Goal: Task Accomplishment & Management: Use online tool/utility

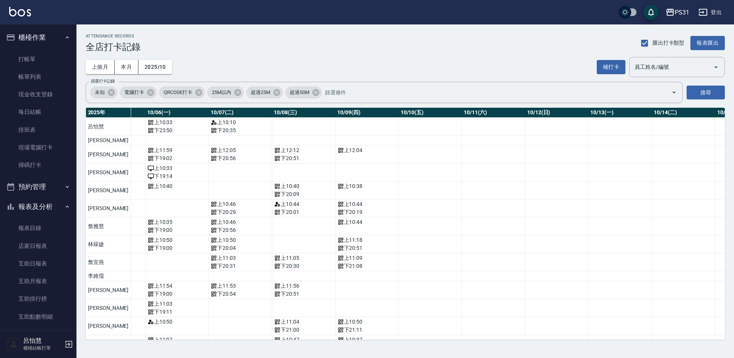
click at [39, 209] on button "報表及分析" at bounding box center [38, 207] width 70 height 20
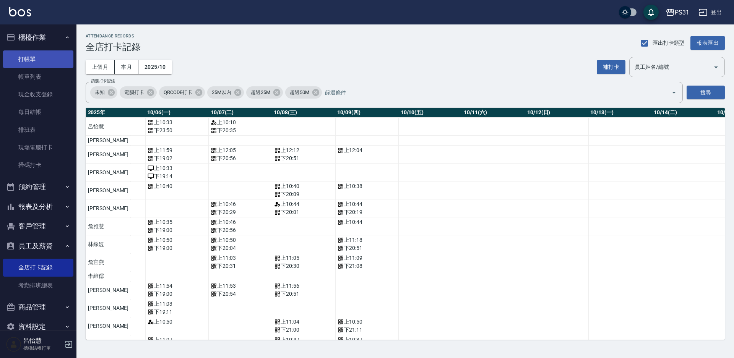
click at [31, 64] on link "打帳單" at bounding box center [38, 59] width 70 height 18
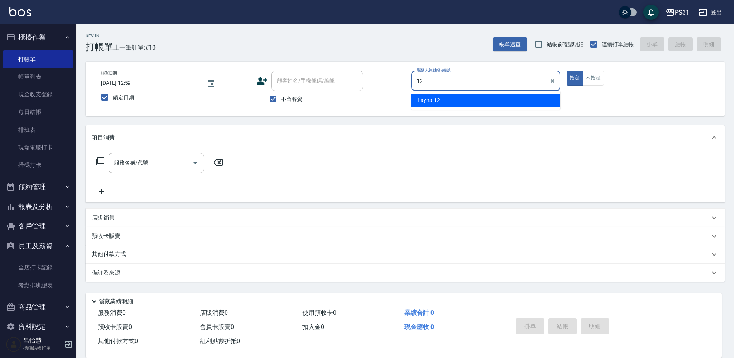
type input "Layna-12"
type button "true"
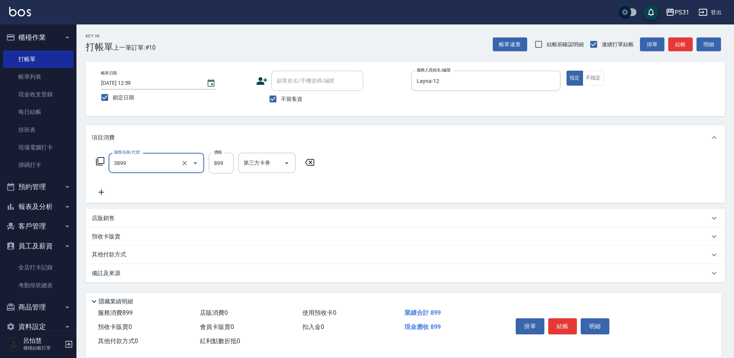
type input "基礎燙(3899)"
type input "699"
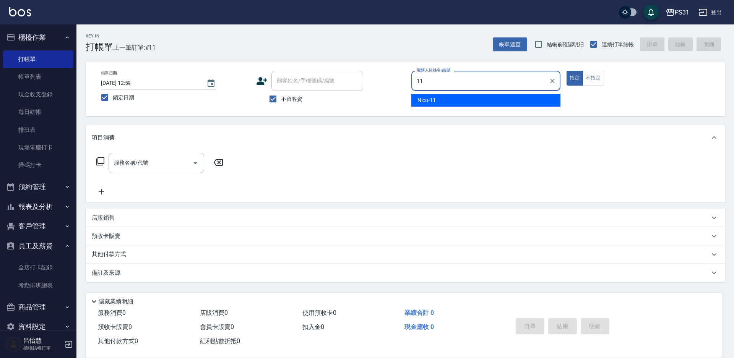
type input "Nico-11"
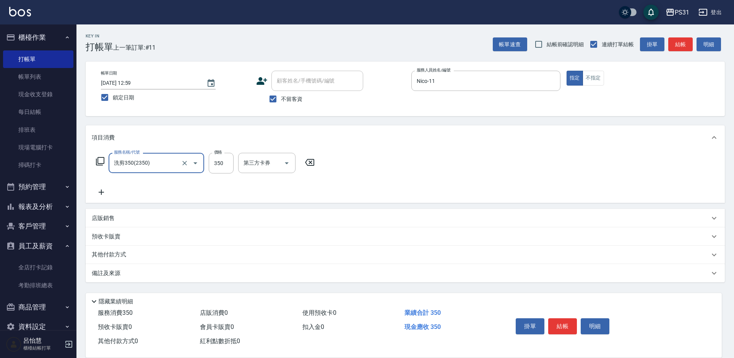
type input "洗剪350(2350)"
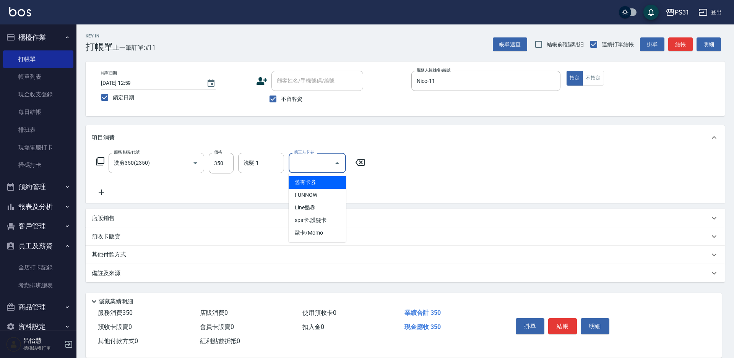
type input "舊有卡券"
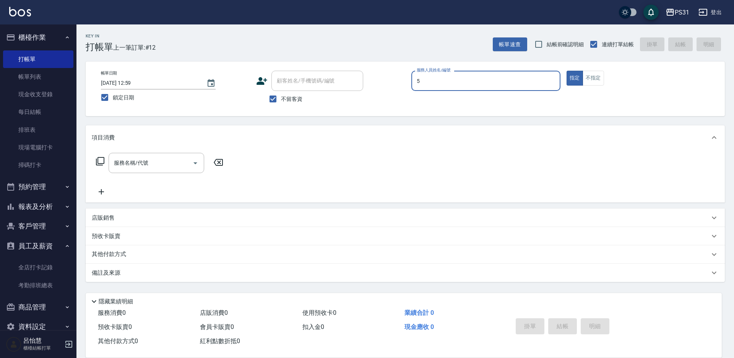
type input "Eco-5"
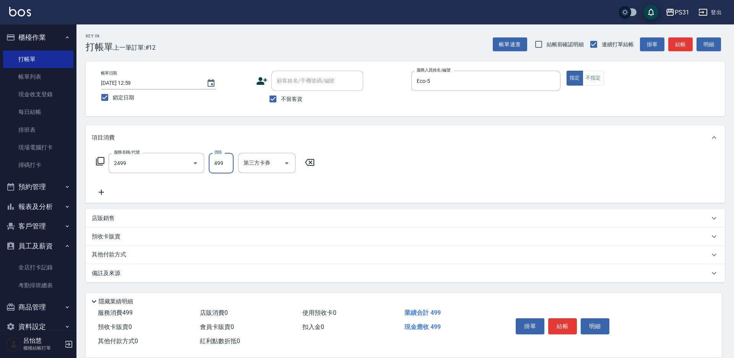
type input "499洗剪套餐(2499)"
type input "羊羊-23"
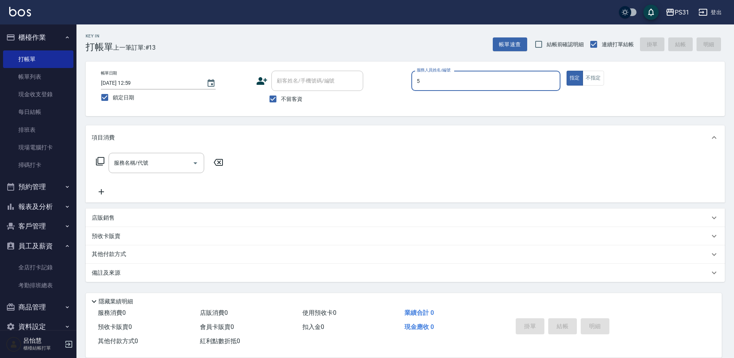
type input "Eco-5"
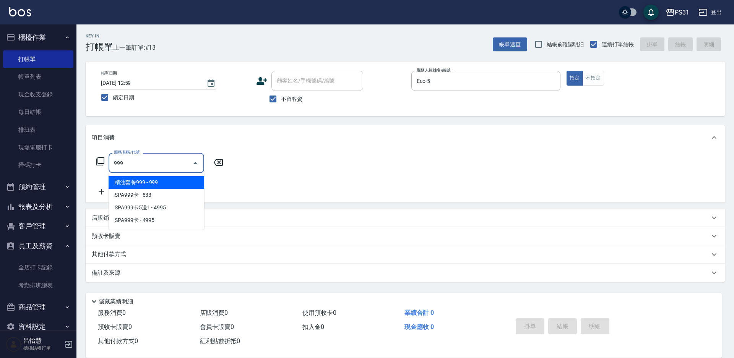
type input "精油套餐999(999)"
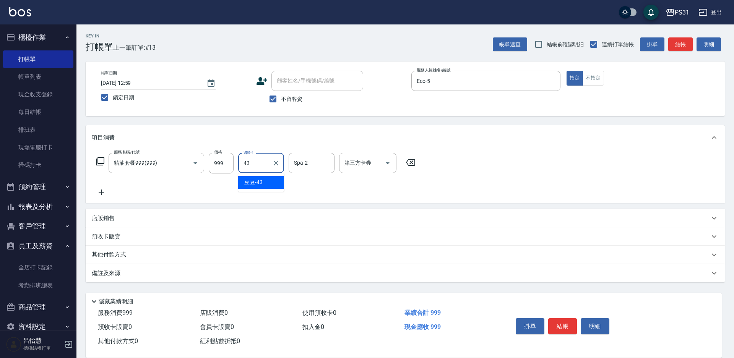
type input "豆豆-43"
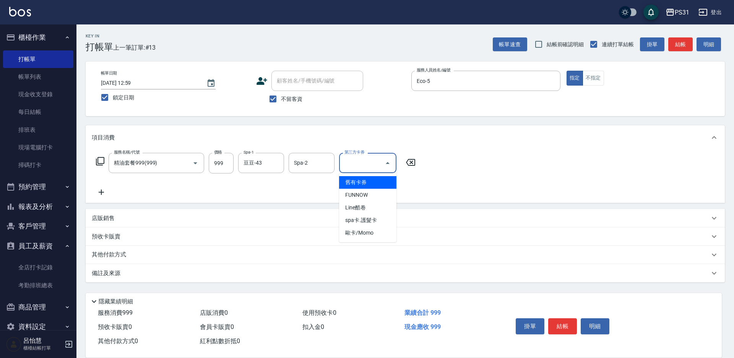
type input "舊有卡券"
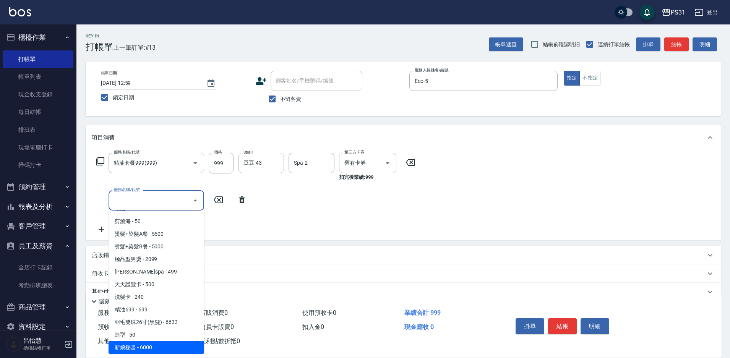
scroll to position [150, 0]
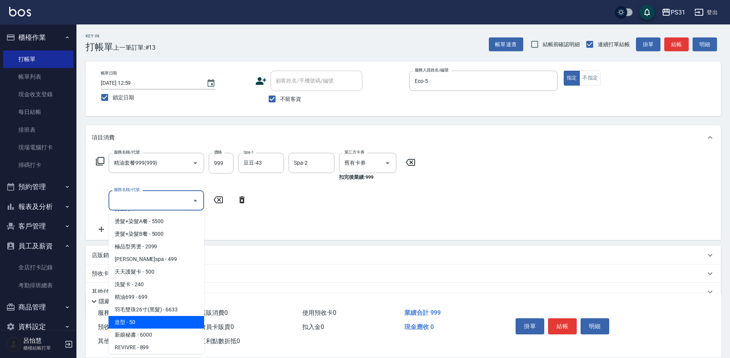
type input "造型(750)"
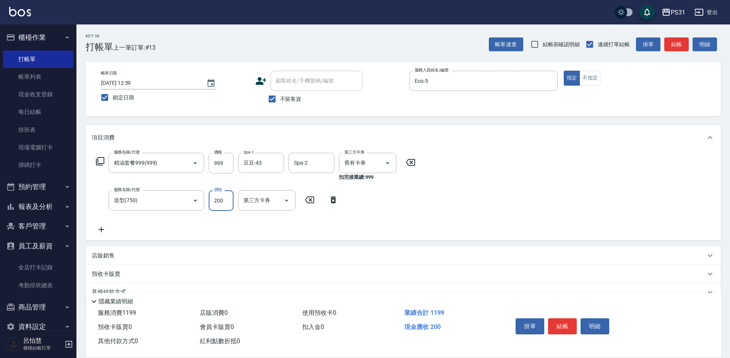
type input "200"
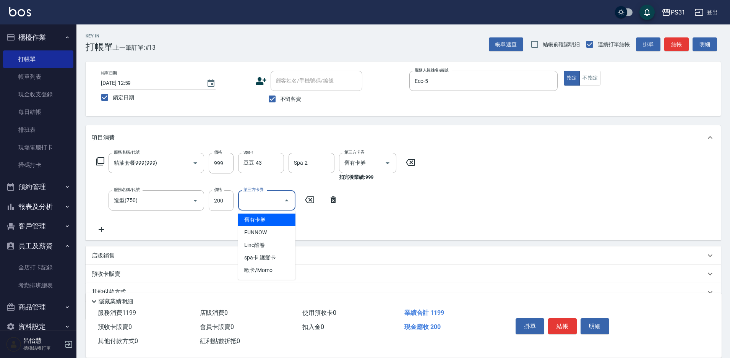
type input "舊有卡券"
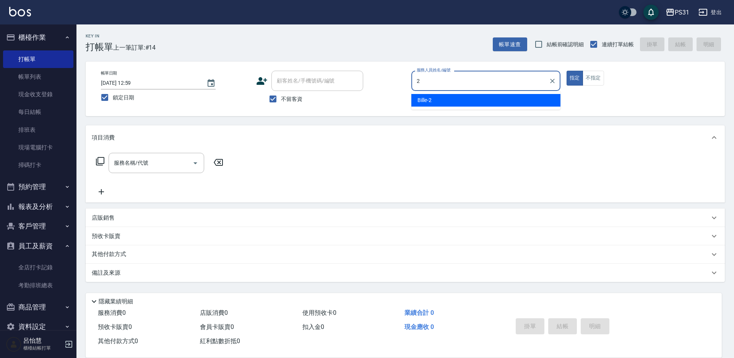
type input "Bille-2"
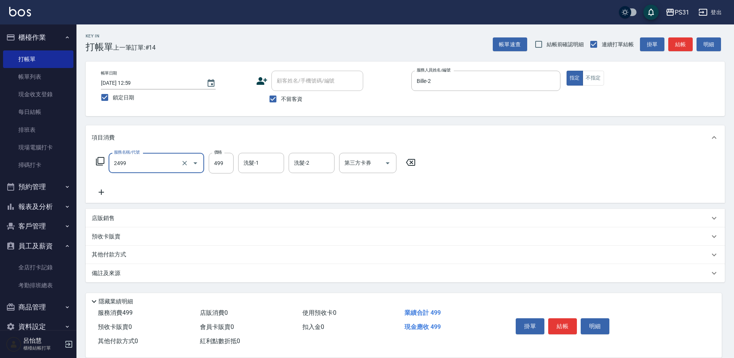
type input "499洗剪套餐(2499)"
type input "699"
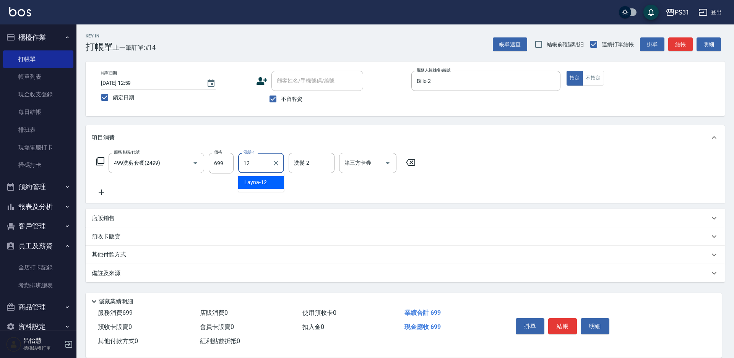
type input "1"
type input "羊羊-23"
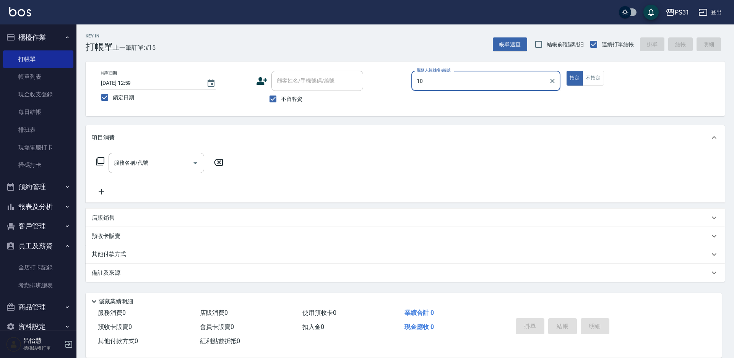
type input "Zhan-10"
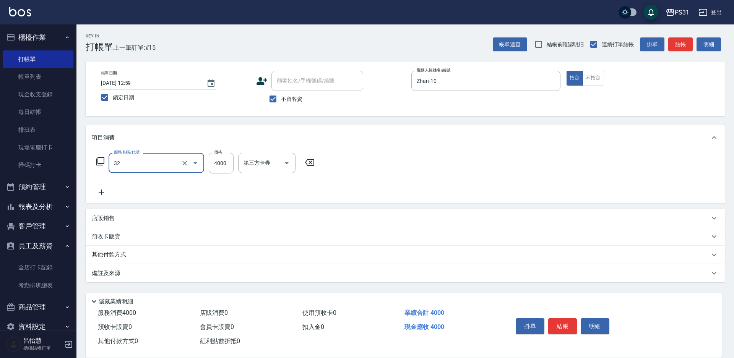
type input "燙髮B餐(32)"
type input "2999"
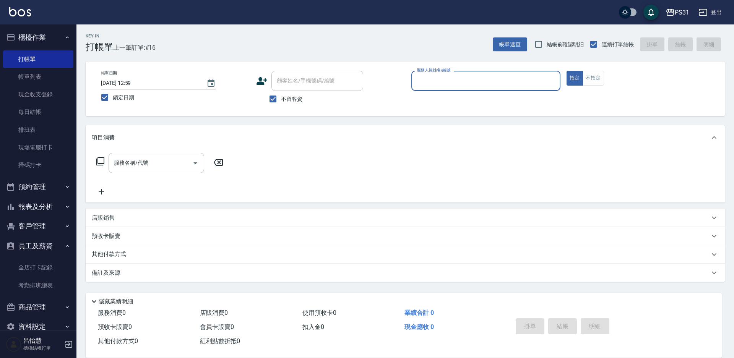
click at [22, 35] on button "櫃檯作業" at bounding box center [38, 38] width 70 height 20
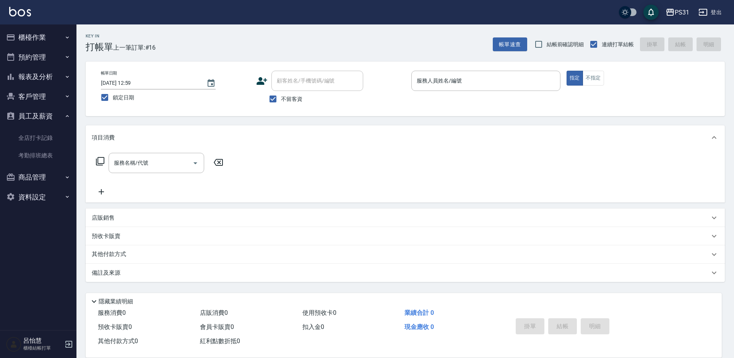
click at [36, 112] on button "員工及薪資" at bounding box center [38, 116] width 70 height 20
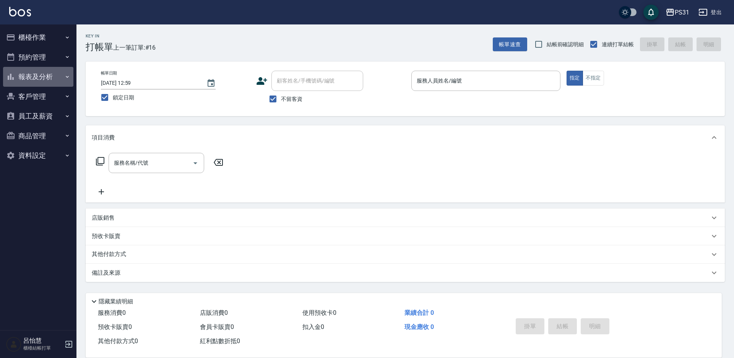
click at [36, 75] on button "報表及分析" at bounding box center [38, 77] width 70 height 20
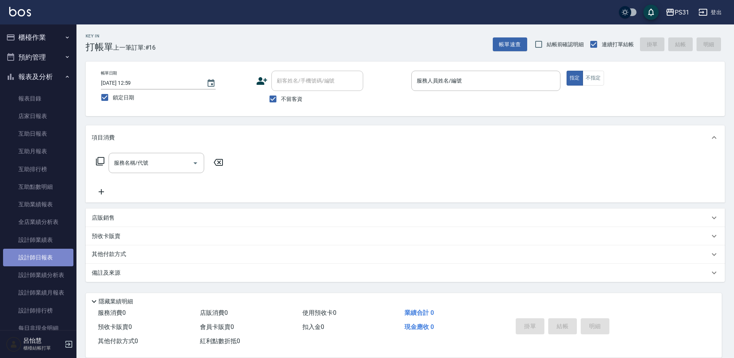
click at [51, 254] on link "設計師日報表" at bounding box center [38, 258] width 70 height 18
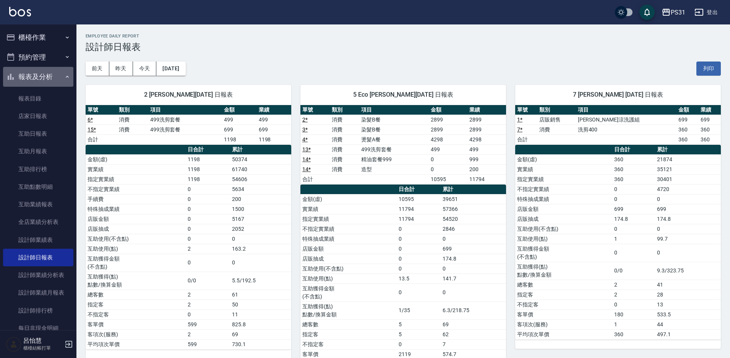
click at [48, 68] on button "報表及分析" at bounding box center [38, 77] width 70 height 20
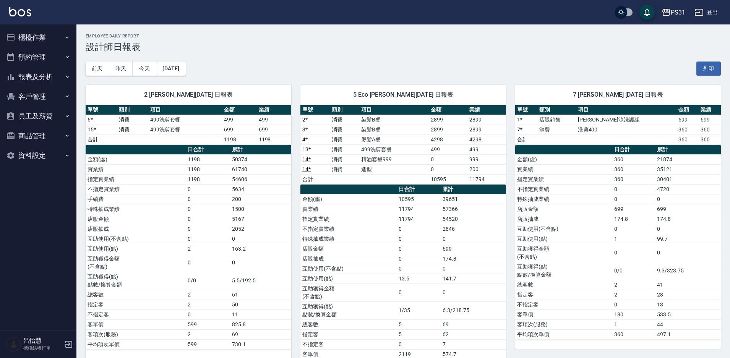
click at [35, 37] on button "櫃檯作業" at bounding box center [38, 38] width 70 height 20
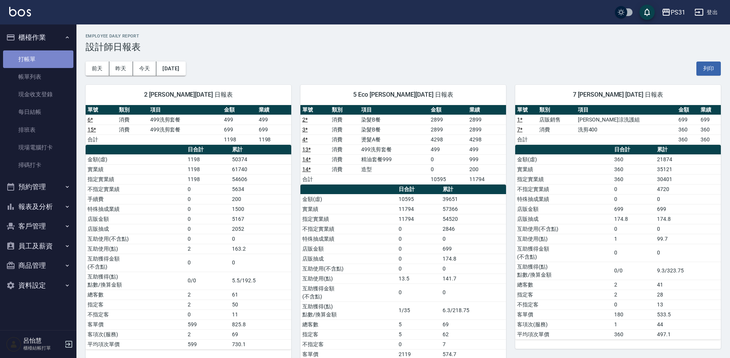
click at [31, 59] on link "打帳單" at bounding box center [38, 59] width 70 height 18
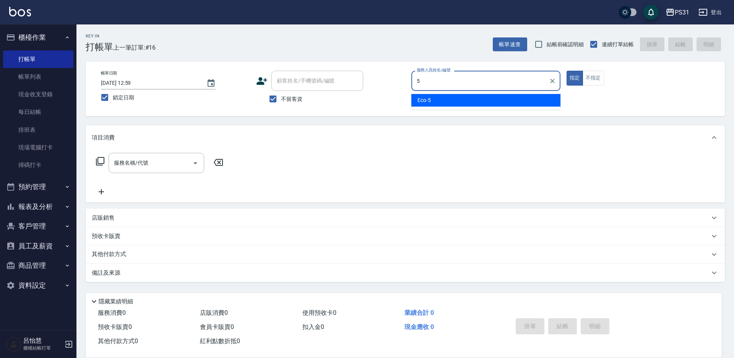
type input "Eco-5"
type button "true"
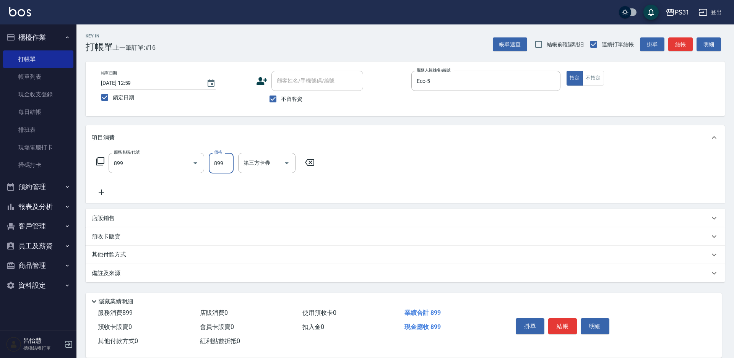
type input "899洗剪套餐(899)"
type input "羊羊-23"
